Goal: Information Seeking & Learning: Learn about a topic

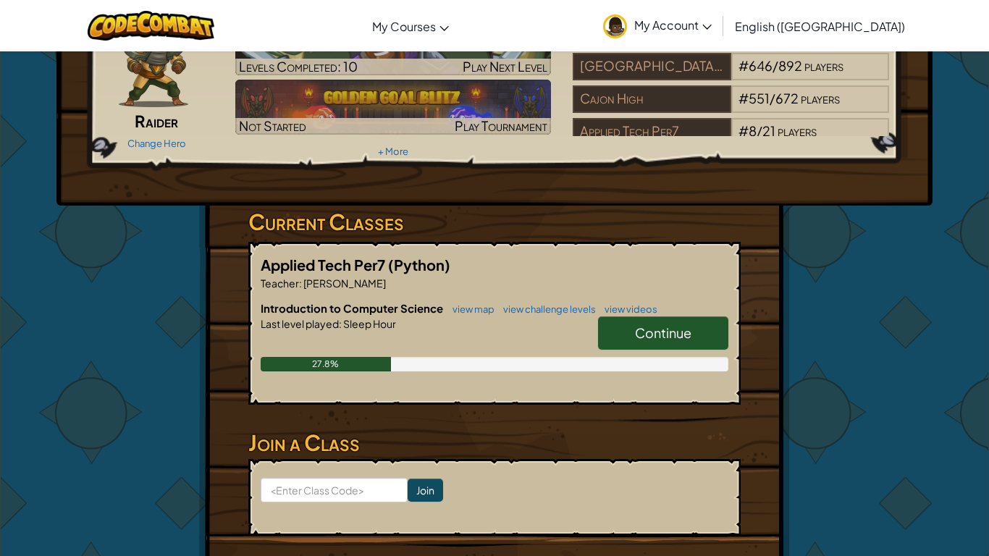
scroll to position [101, 0]
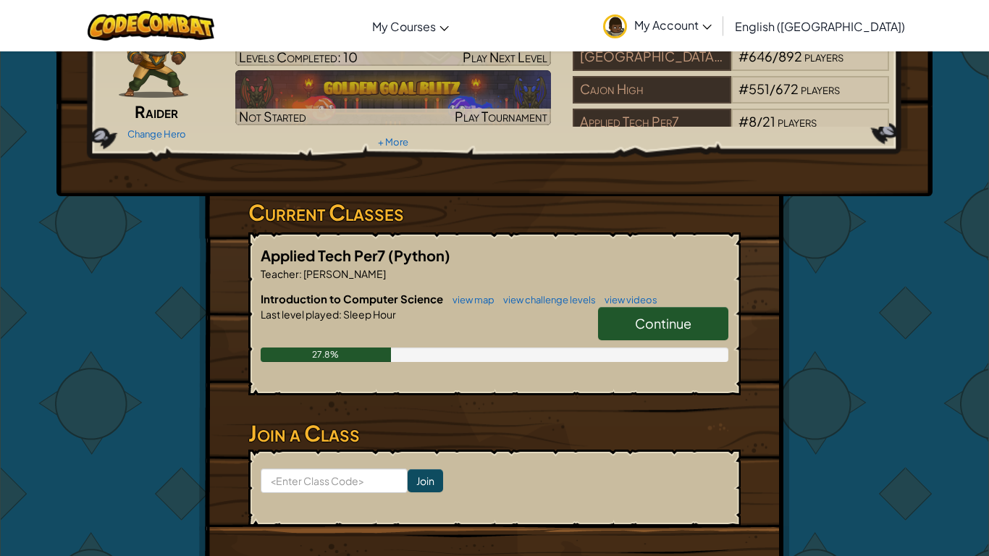
click at [659, 329] on span "Continue" at bounding box center [663, 323] width 56 height 17
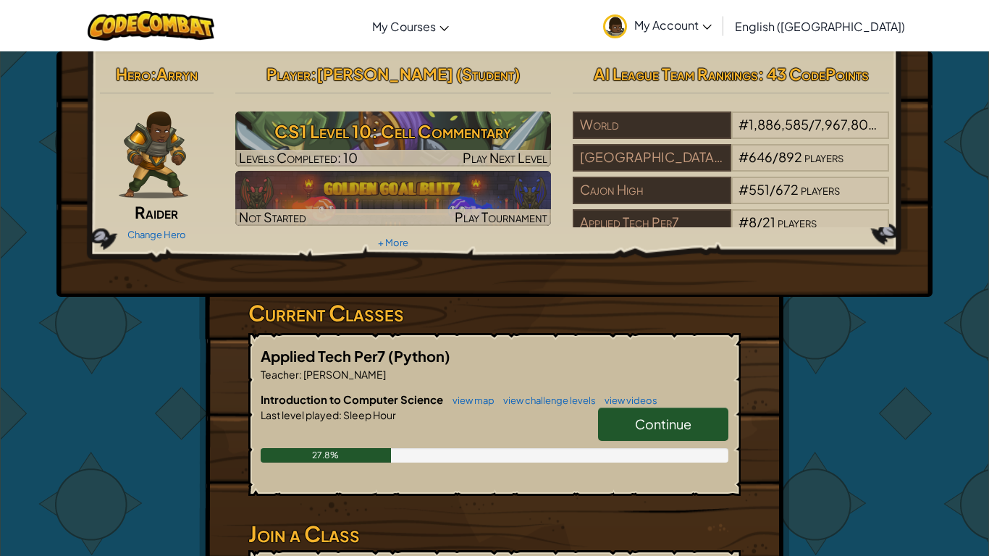
click at [673, 424] on span "Continue" at bounding box center [663, 424] width 56 height 17
